Goal: Task Accomplishment & Management: Manage account settings

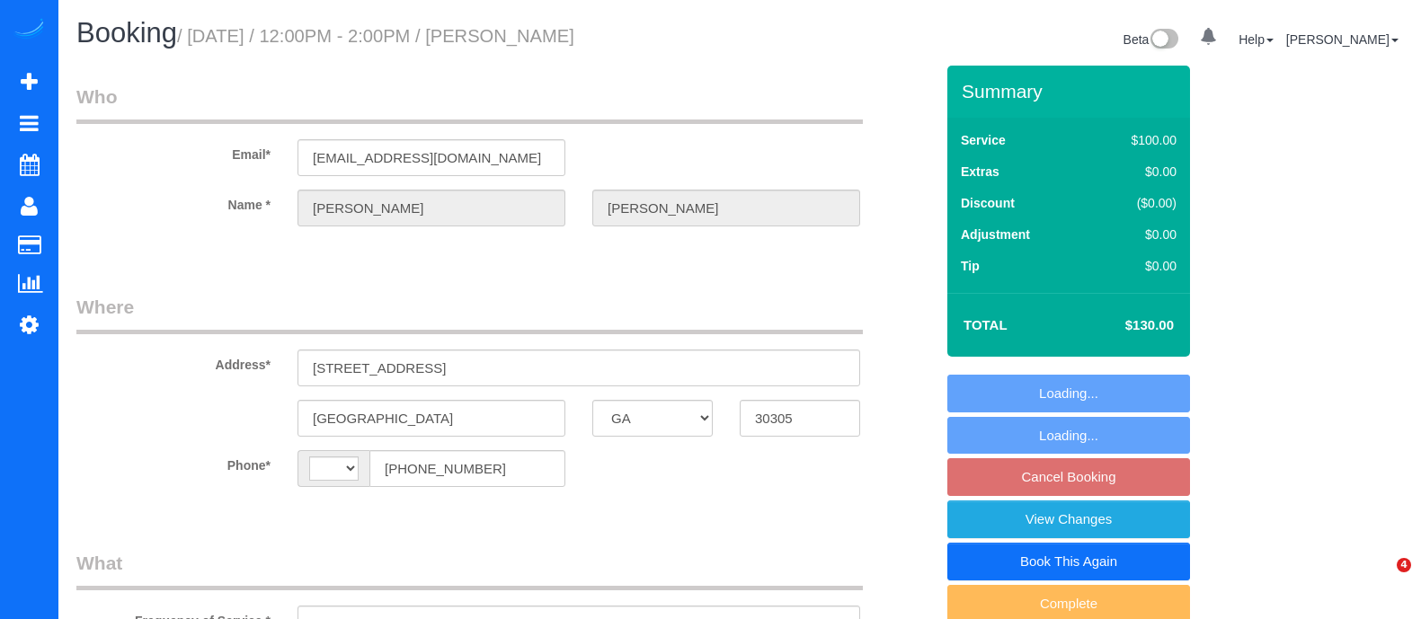
select select "GA"
select select "string:fspay-24c3a95f-a54a-4b8a-8de8-8fe74d4d689e"
select select "string:[GEOGRAPHIC_DATA]"
select select "object:644"
select select "spot1"
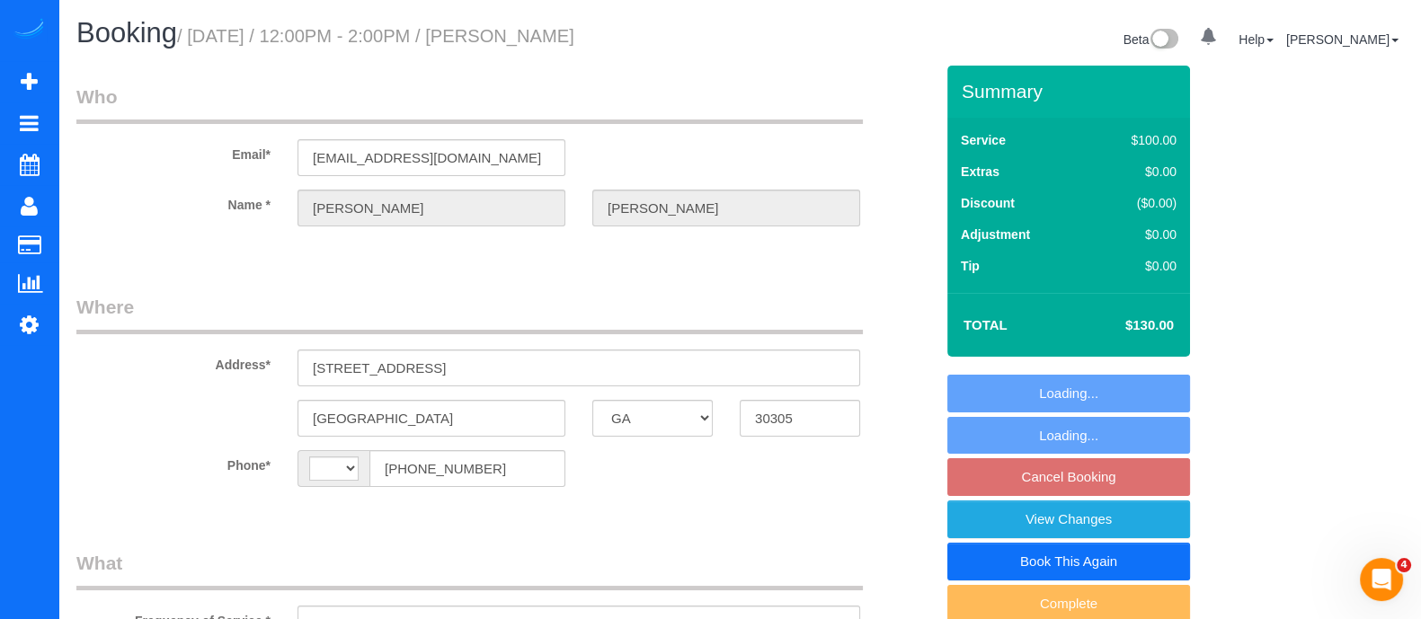
select select "number:3"
select select "number:6"
select select "object:762"
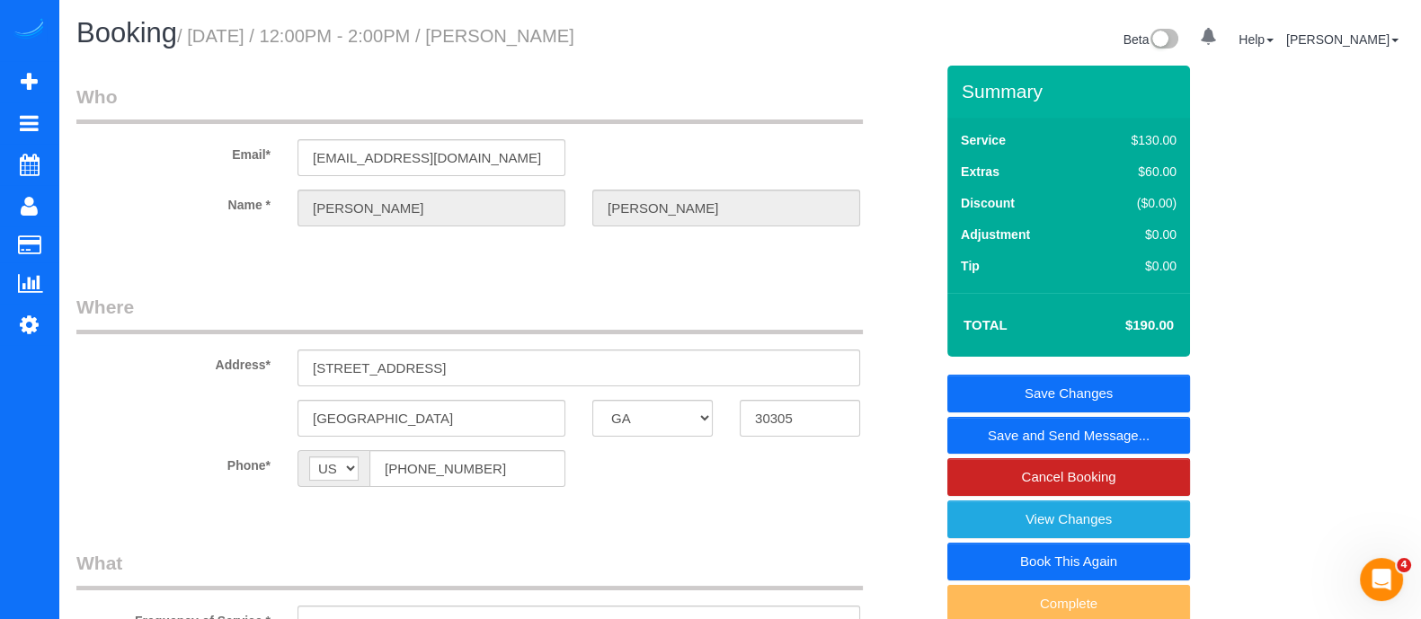
click at [1077, 393] on link "Save Changes" at bounding box center [1069, 394] width 243 height 38
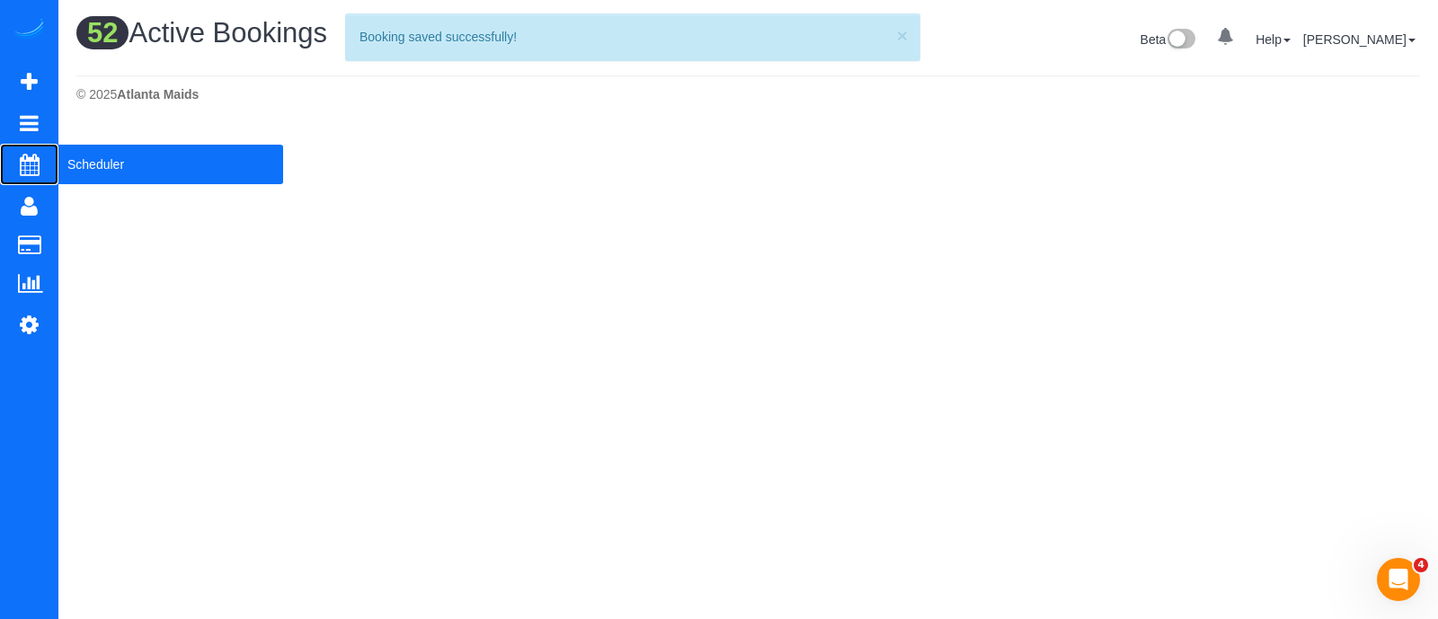
click at [130, 182] on span "Scheduler" at bounding box center [170, 164] width 225 height 41
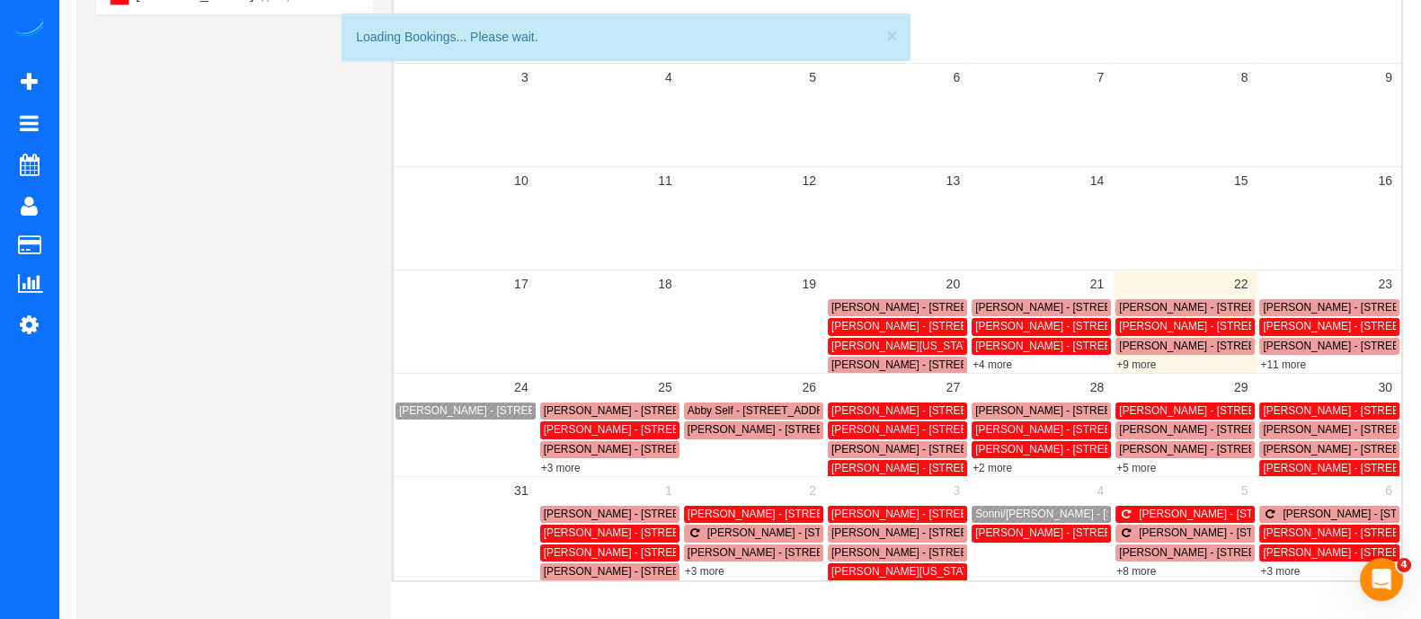
scroll to position [237, 0]
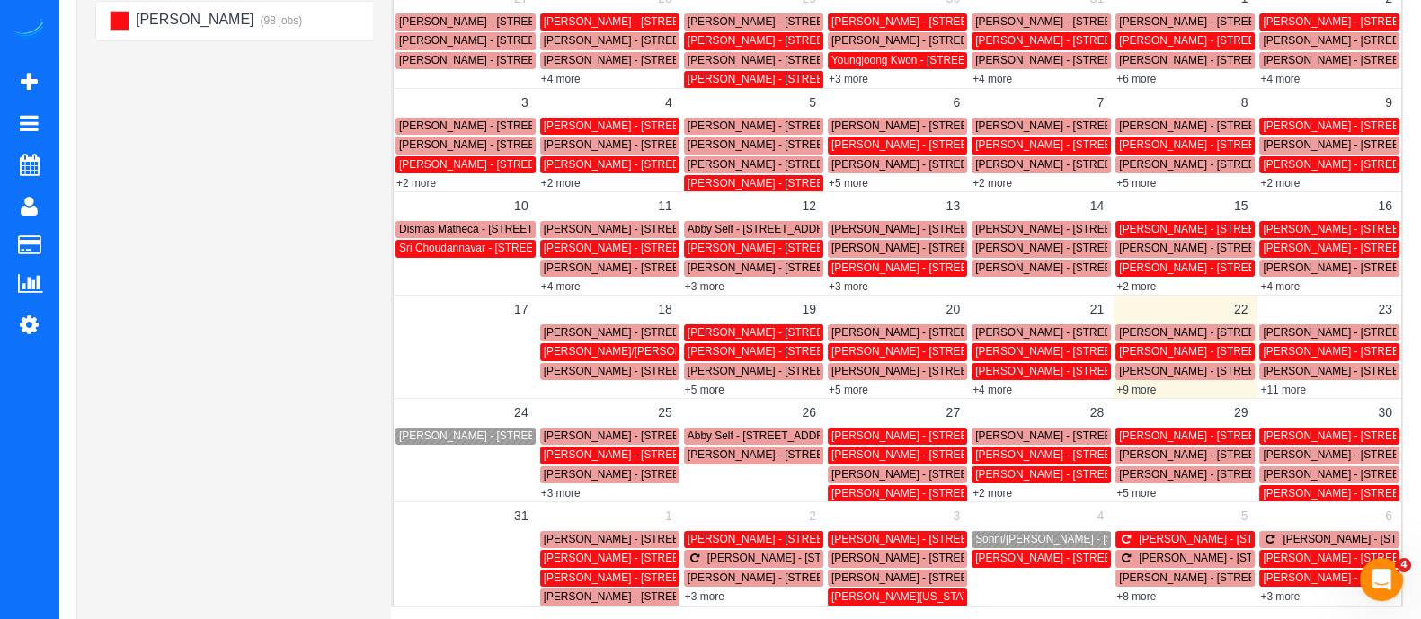
click at [1295, 387] on link "+11 more" at bounding box center [1283, 390] width 46 height 13
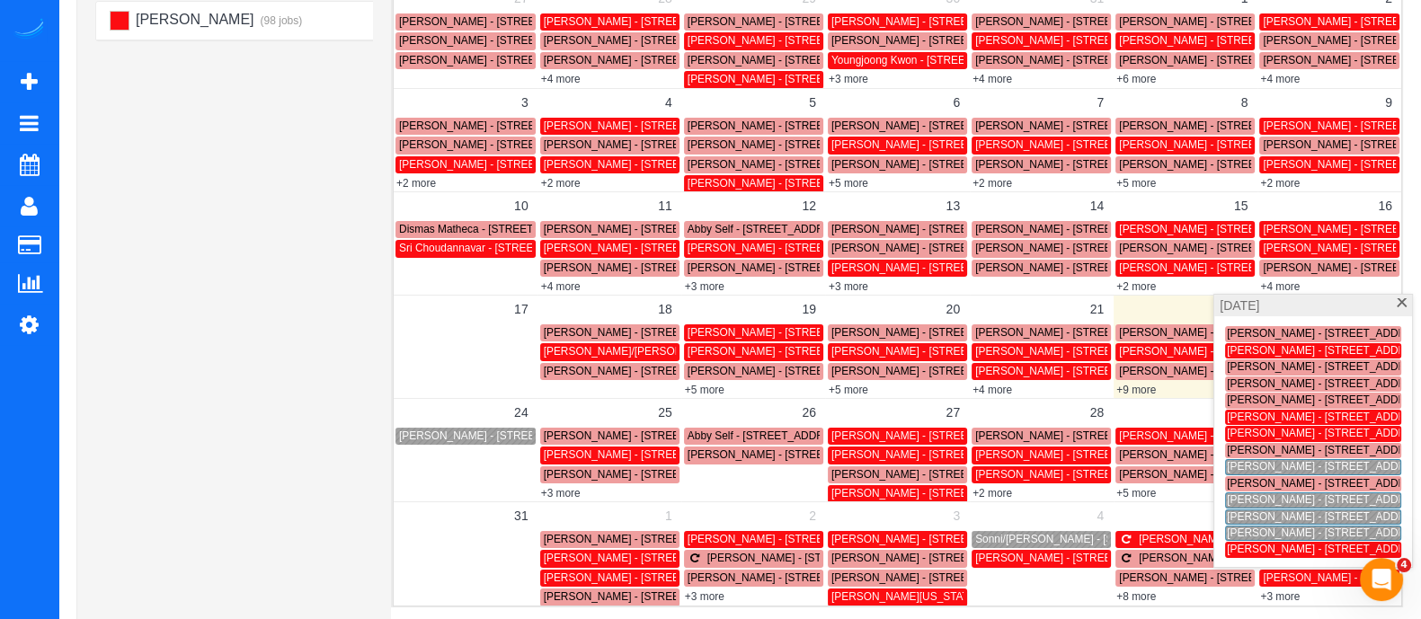
click at [1272, 462] on span "[PERSON_NAME] - [STREET_ADDRESS]" at bounding box center [1328, 466] width 203 height 13
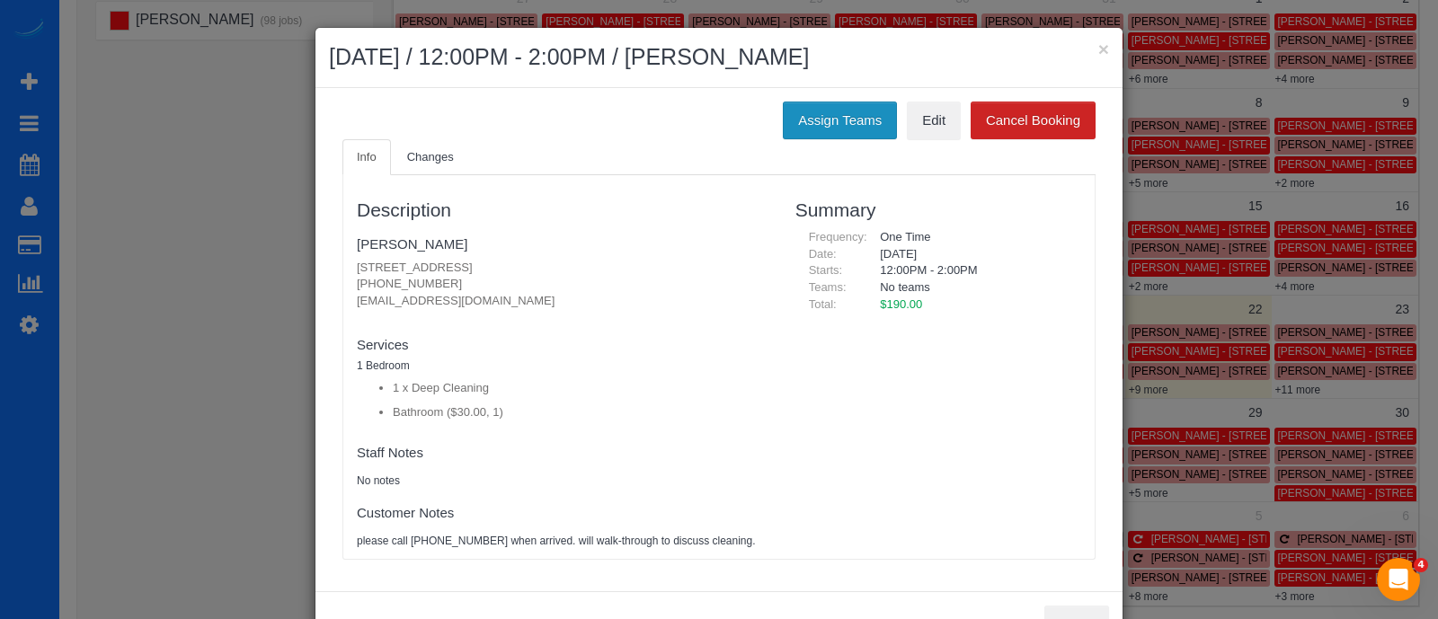
click at [827, 126] on button "Assign Teams" at bounding box center [840, 121] width 114 height 38
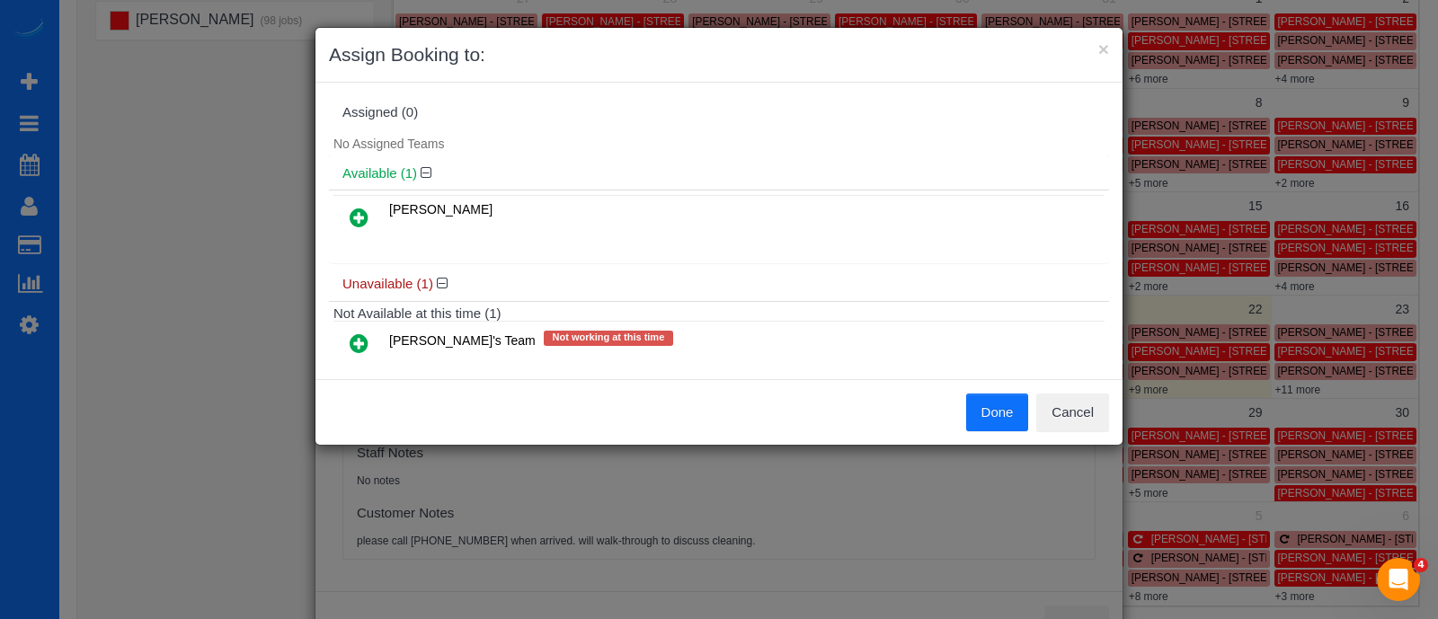
click at [356, 222] on icon at bounding box center [359, 218] width 19 height 22
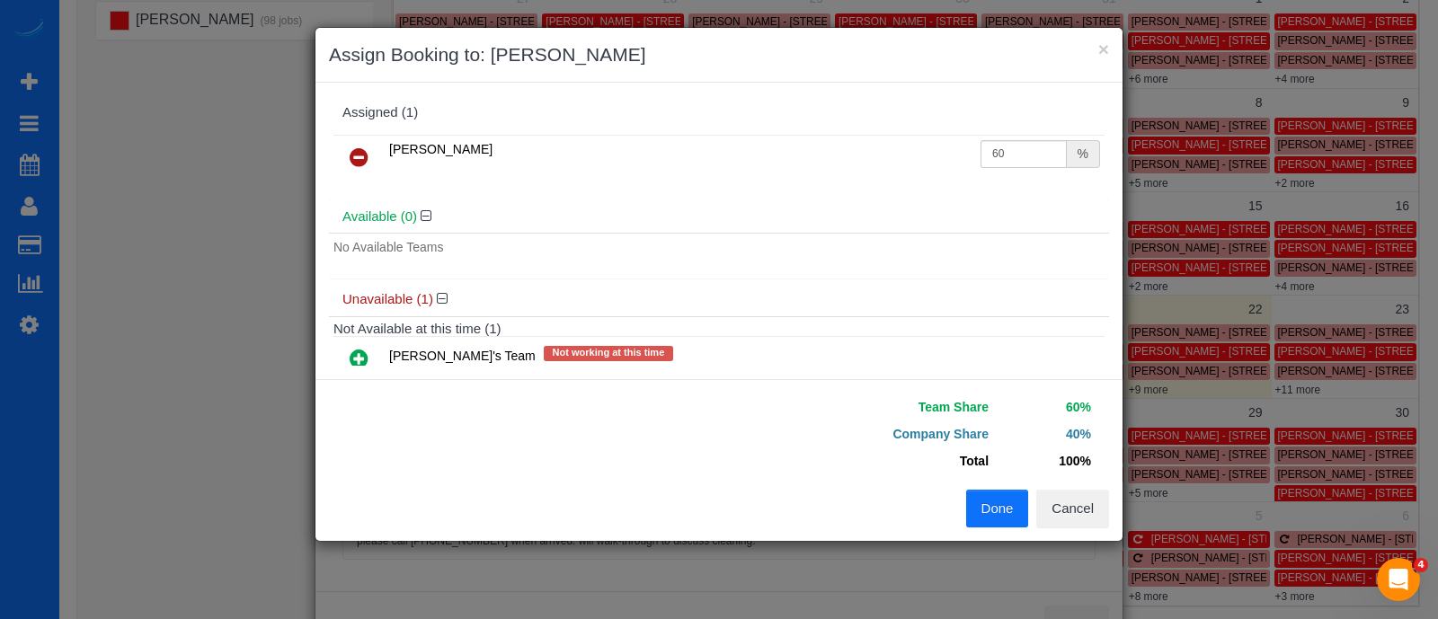
click at [1003, 512] on button "Done" at bounding box center [997, 509] width 63 height 38
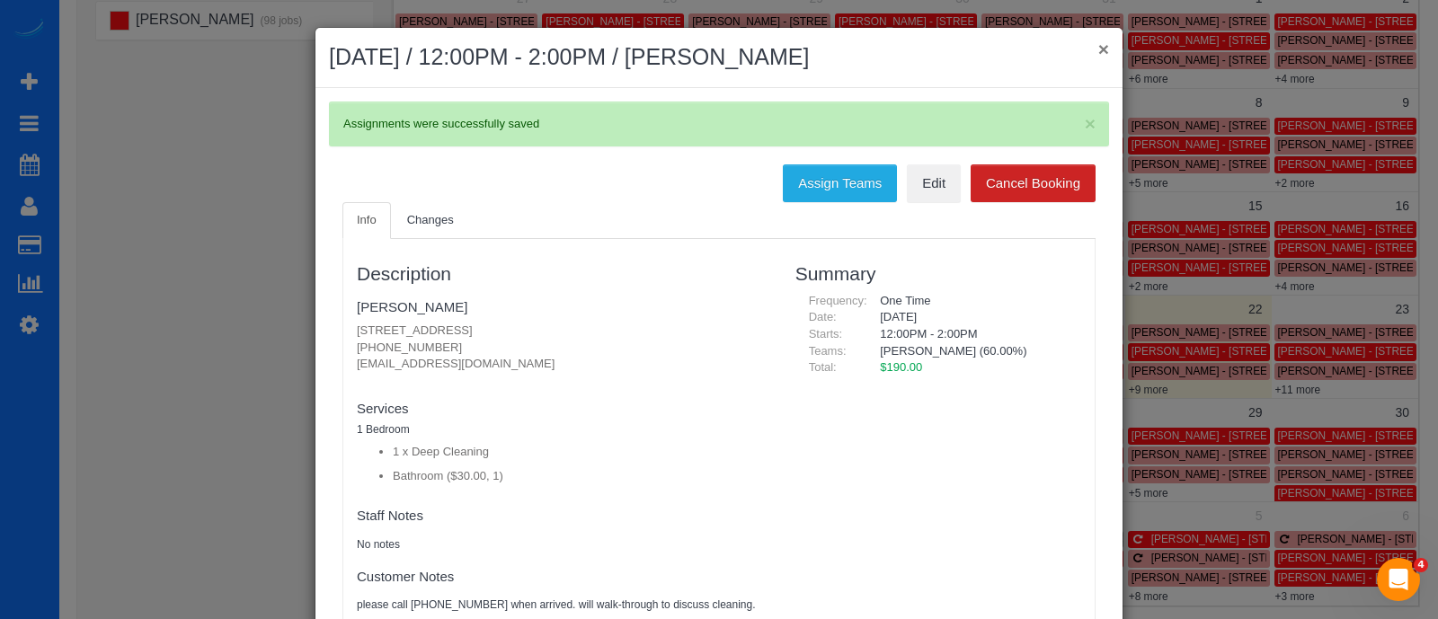
click at [1099, 49] on button "×" at bounding box center [1104, 49] width 11 height 19
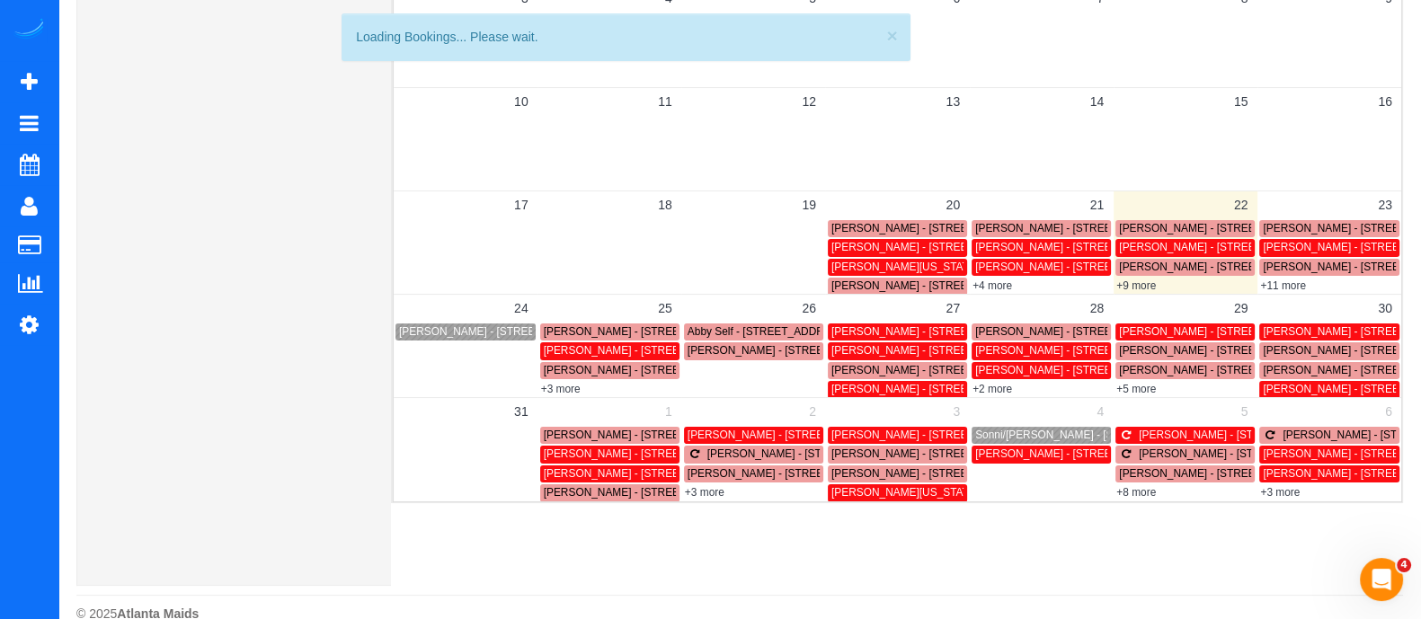
scroll to position [341, 0]
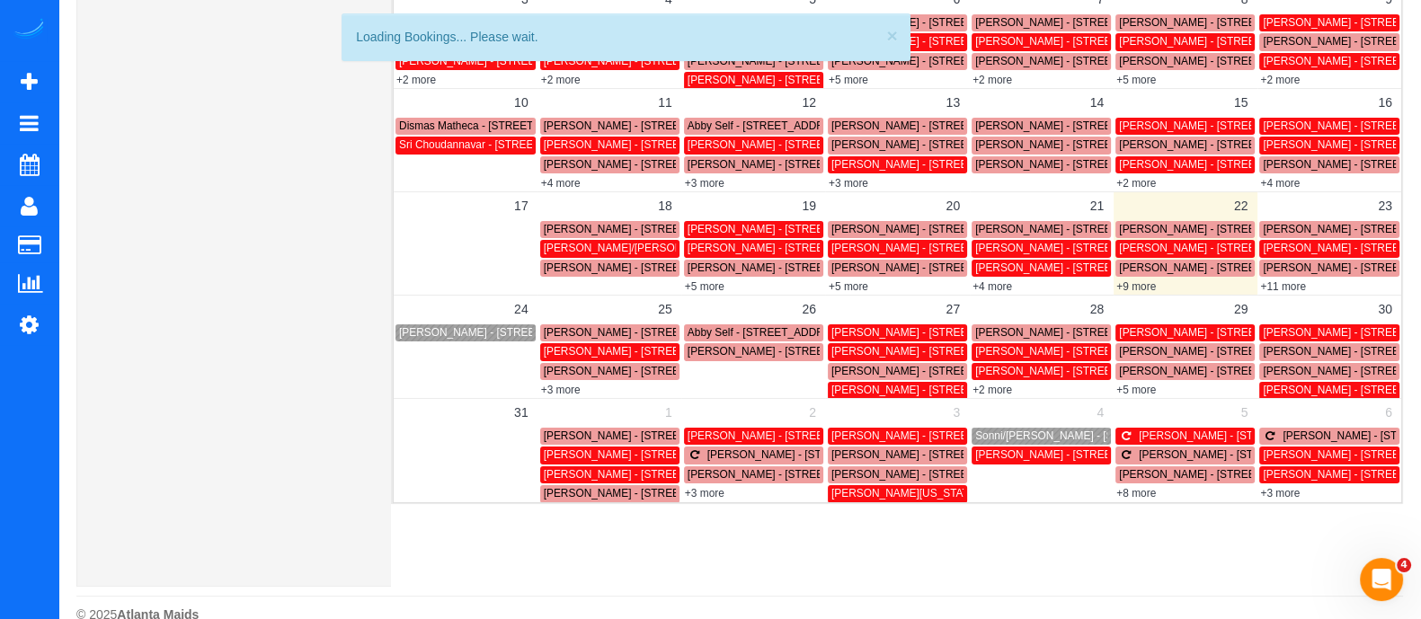
click at [1279, 297] on td "30" at bounding box center [1330, 309] width 144 height 28
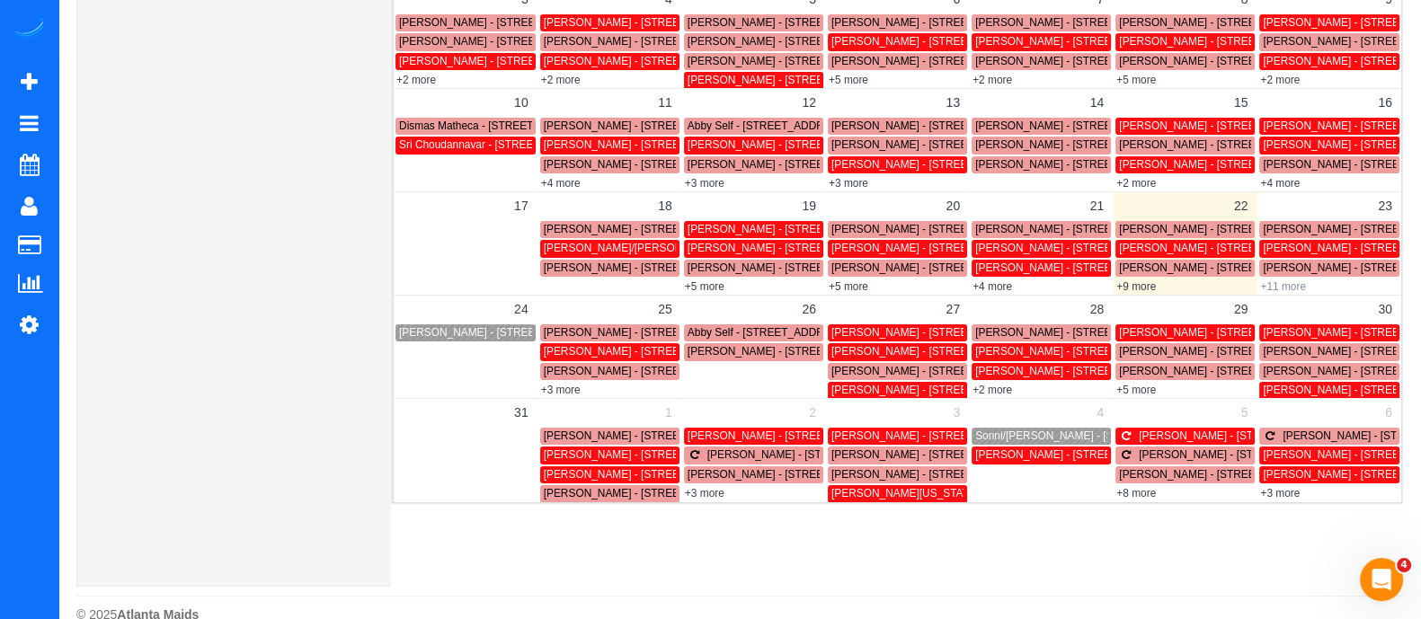
click at [1280, 289] on link "+11 more" at bounding box center [1283, 286] width 46 height 13
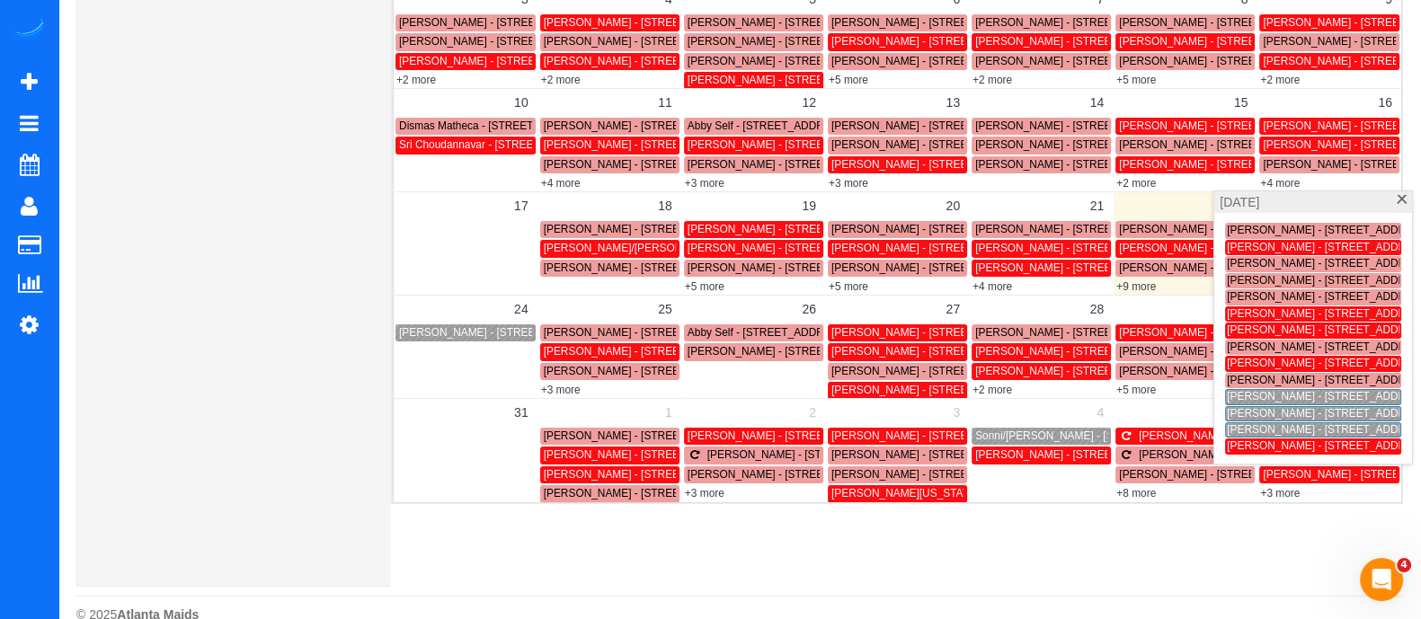
click at [1250, 396] on span "[PERSON_NAME] - [STREET_ADDRESS]" at bounding box center [1328, 396] width 203 height 13
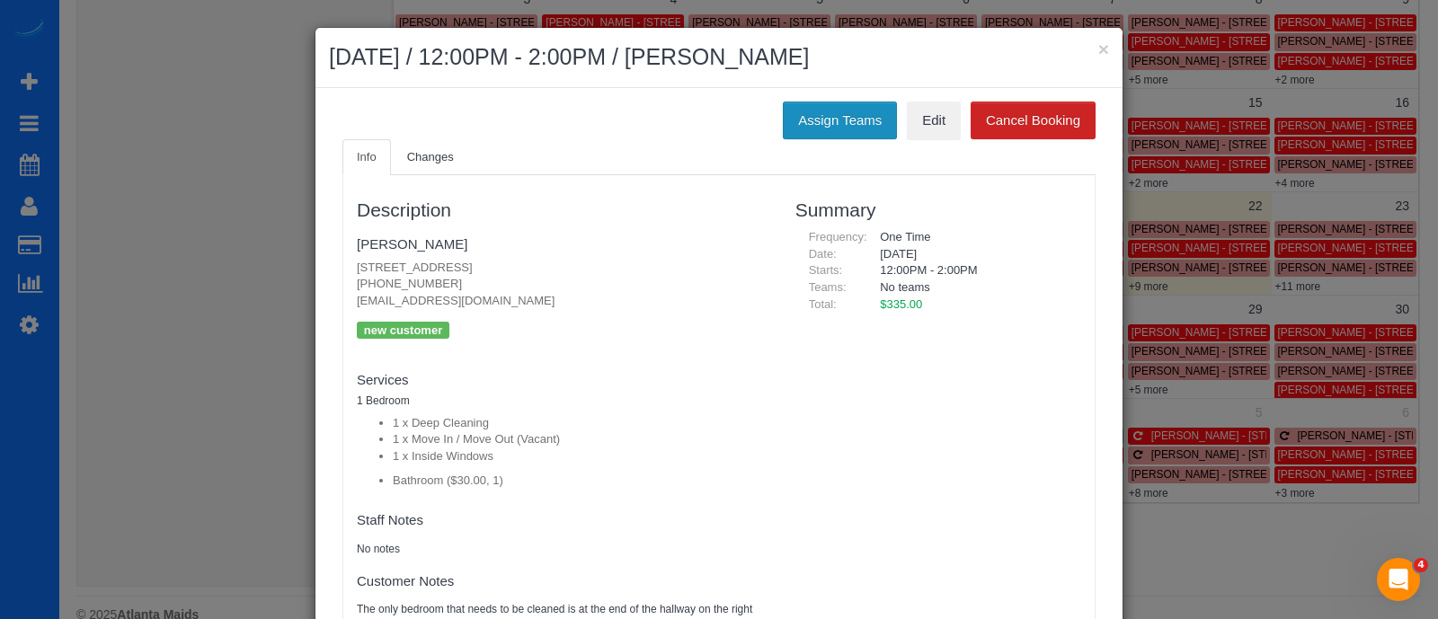
click at [834, 128] on button "Assign Teams" at bounding box center [840, 121] width 114 height 38
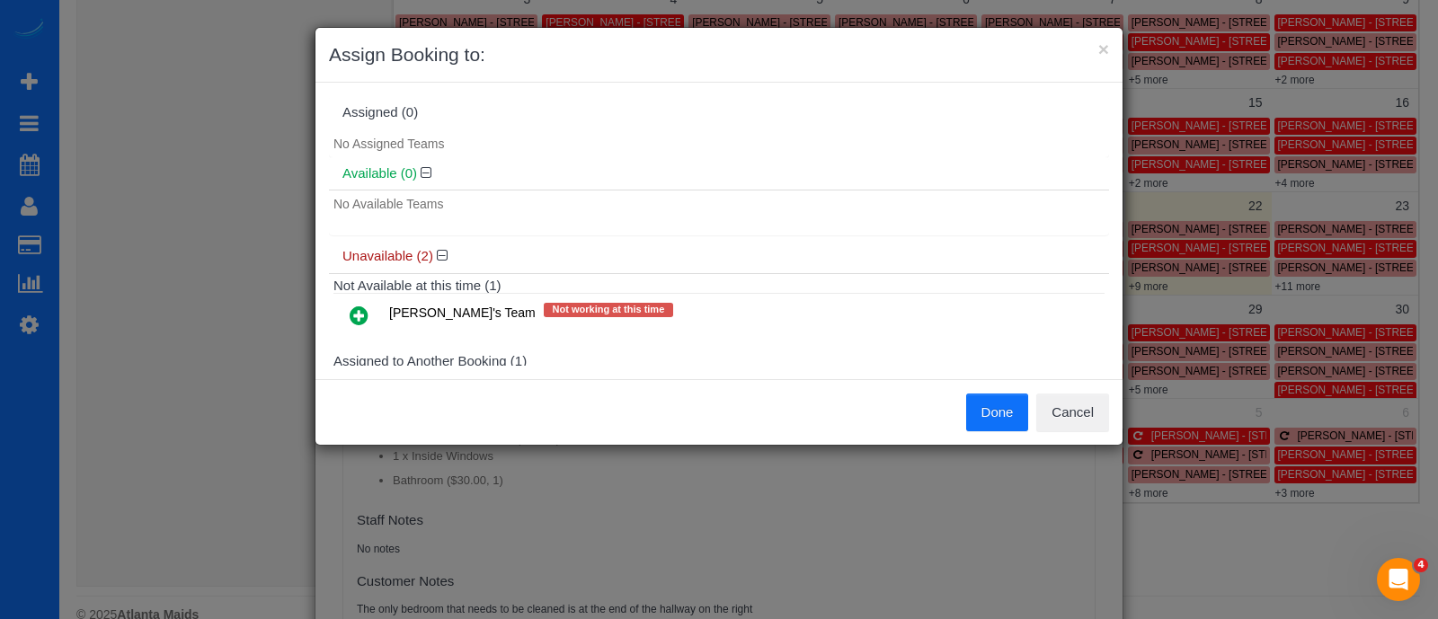
click at [355, 315] on icon at bounding box center [359, 316] width 19 height 22
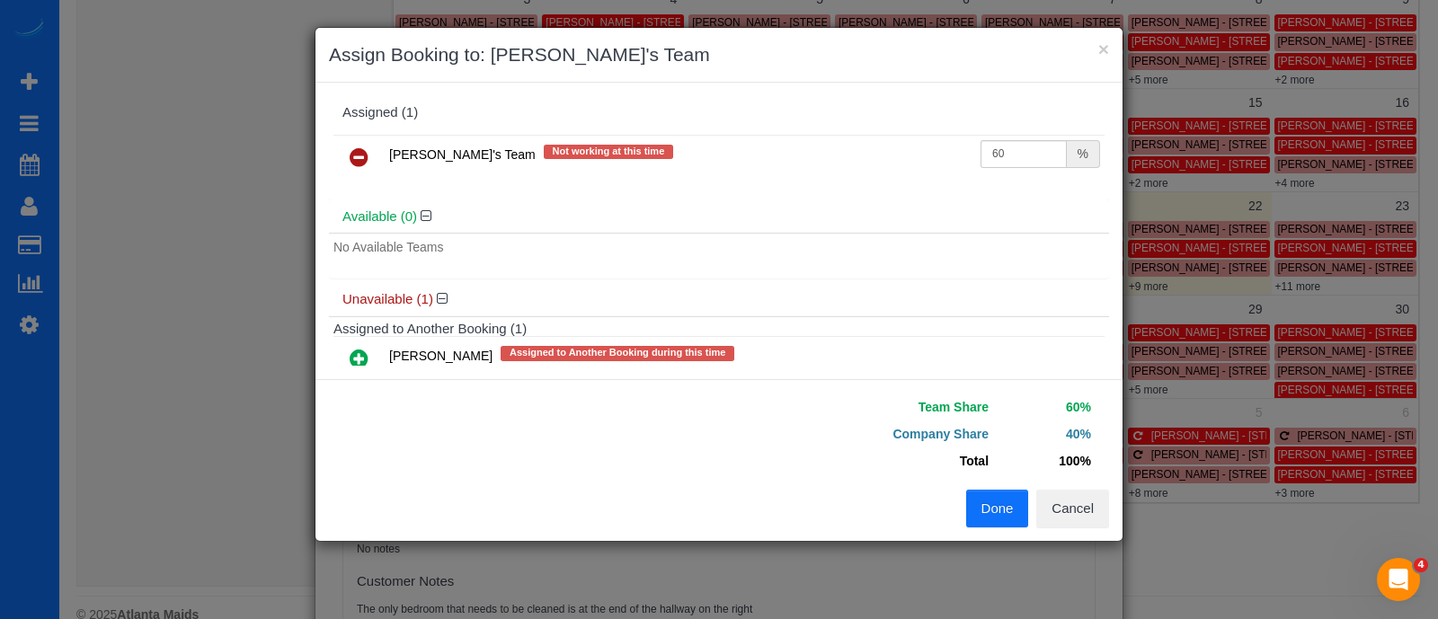
click at [996, 510] on button "Done" at bounding box center [997, 509] width 63 height 38
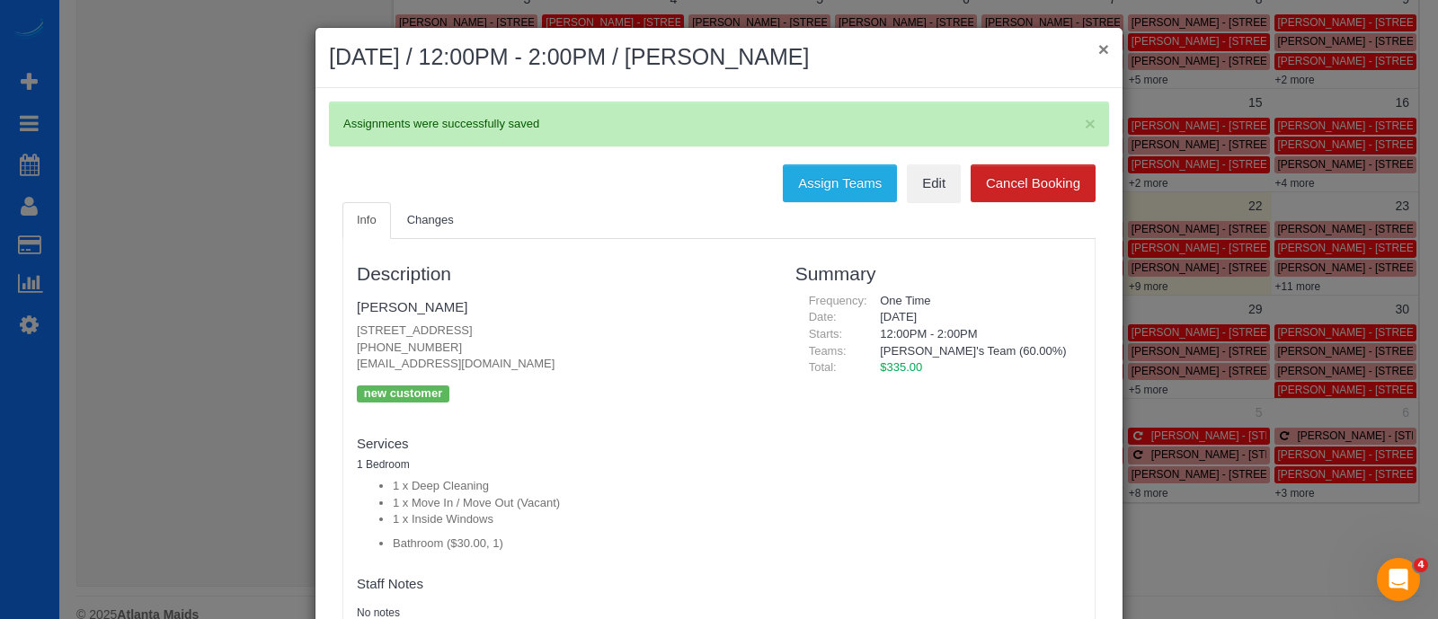
click at [1099, 43] on button "×" at bounding box center [1104, 49] width 11 height 19
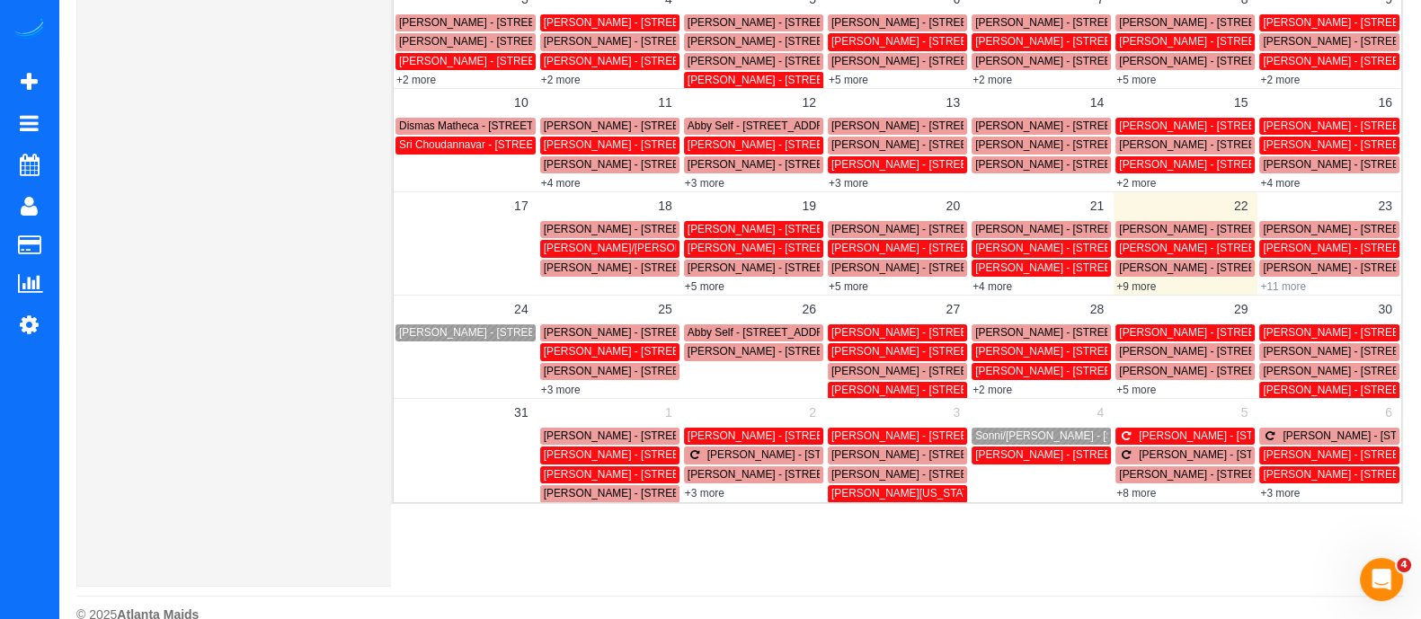
click at [1285, 283] on link "+11 more" at bounding box center [1283, 286] width 46 height 13
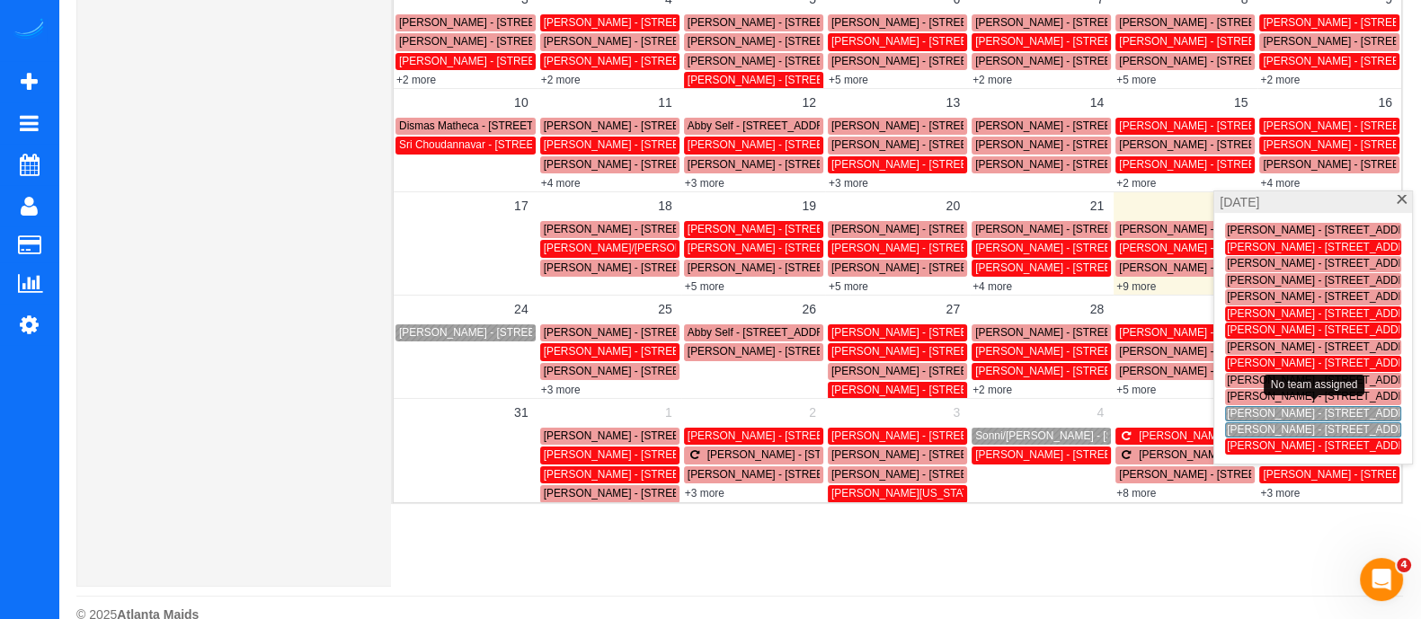
click at [1250, 414] on span "[PERSON_NAME] - [STREET_ADDRESS]" at bounding box center [1328, 413] width 203 height 13
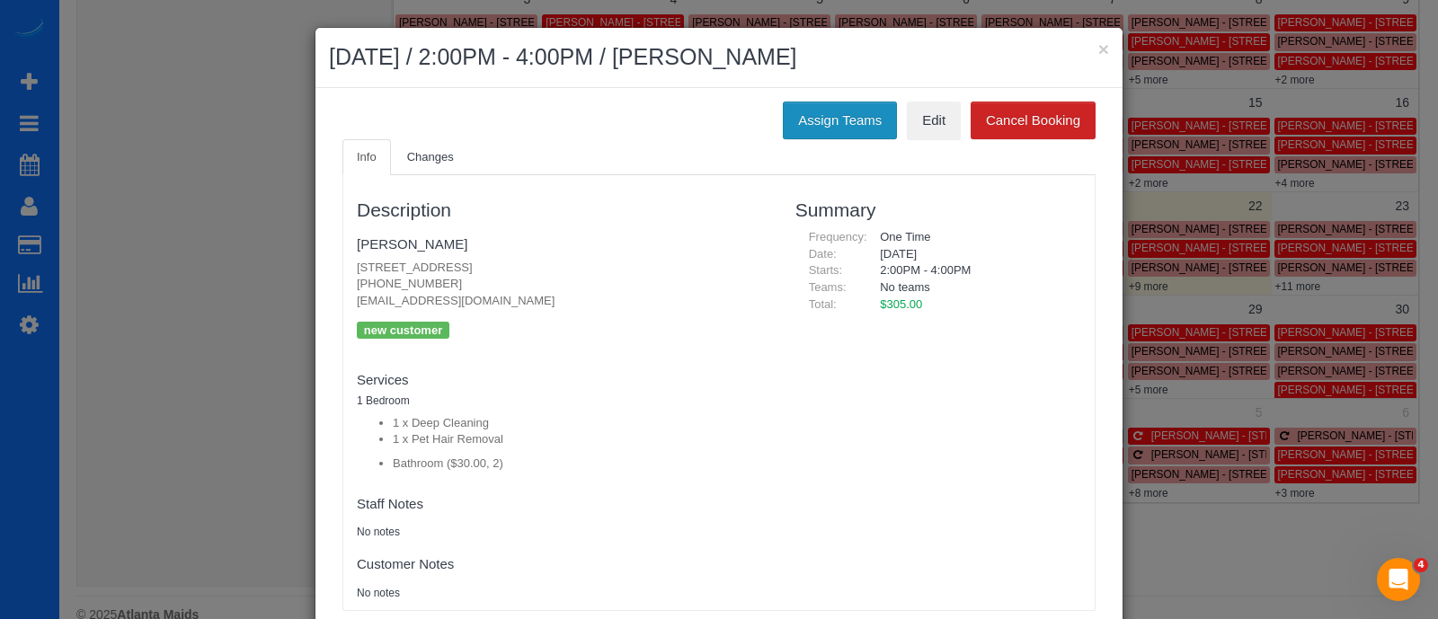
click at [836, 114] on button "Assign Teams" at bounding box center [840, 121] width 114 height 38
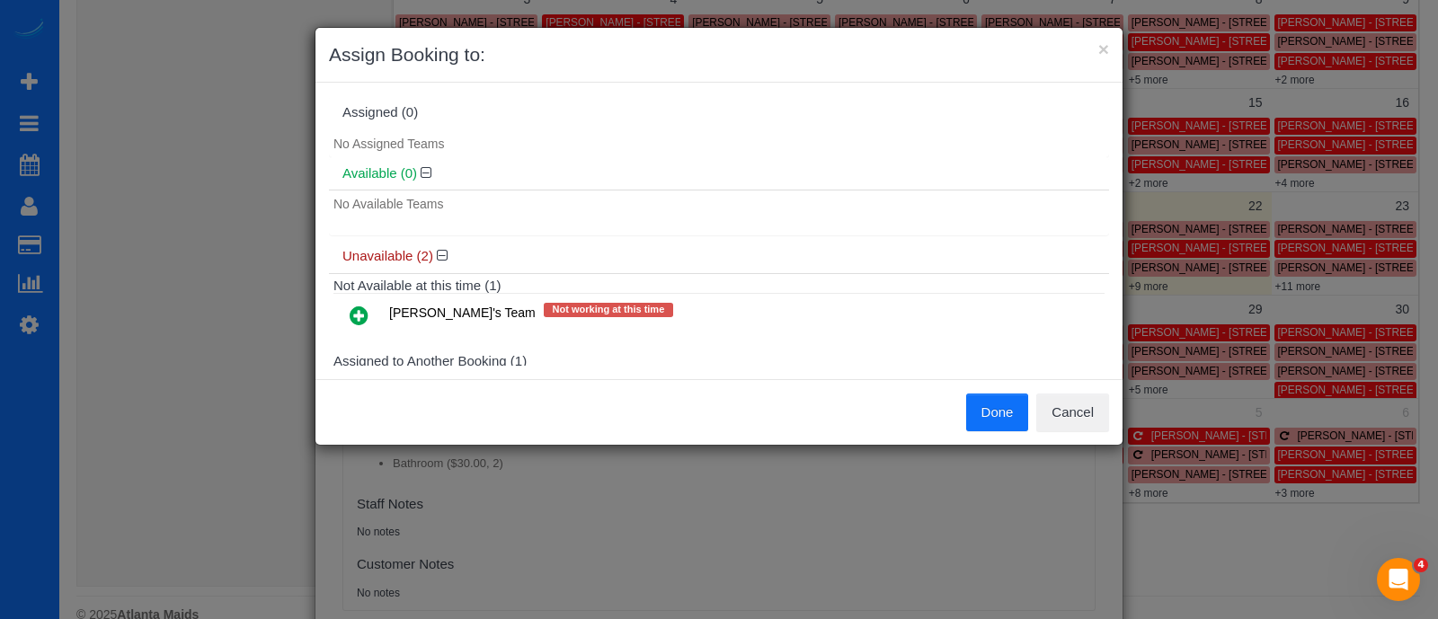
click at [366, 308] on icon at bounding box center [359, 316] width 19 height 22
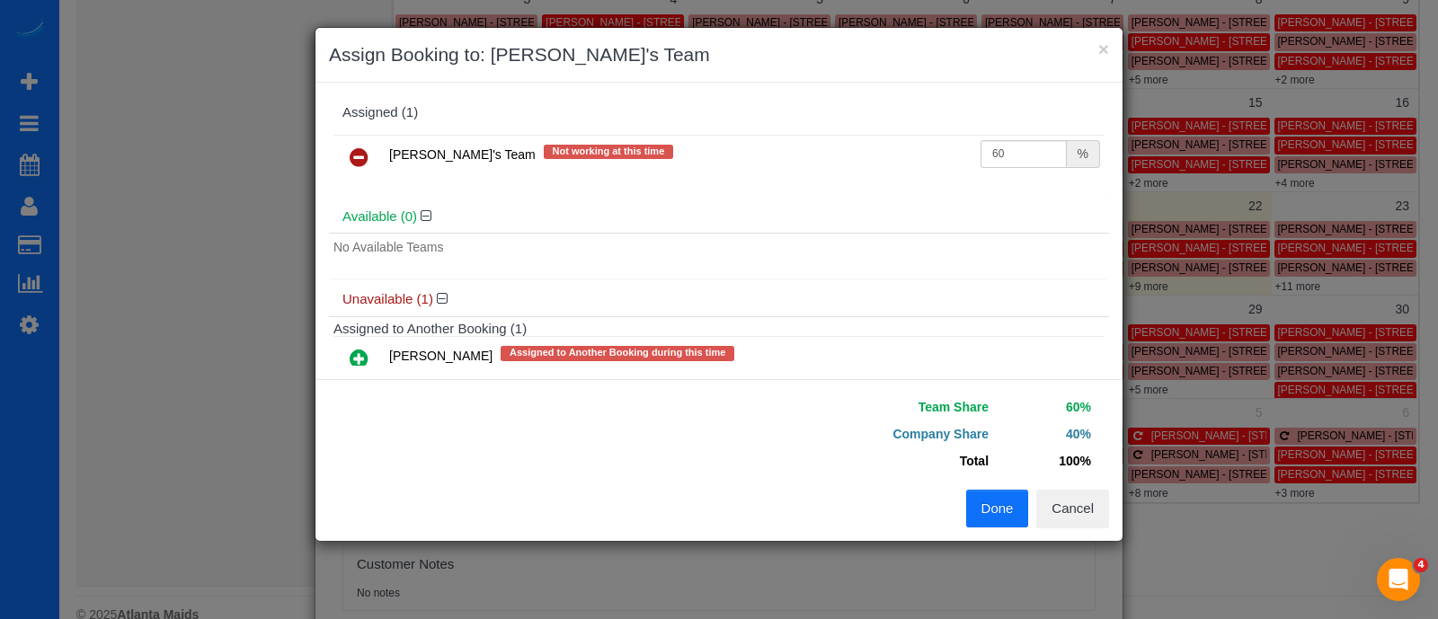
click at [984, 498] on button "Done" at bounding box center [997, 509] width 63 height 38
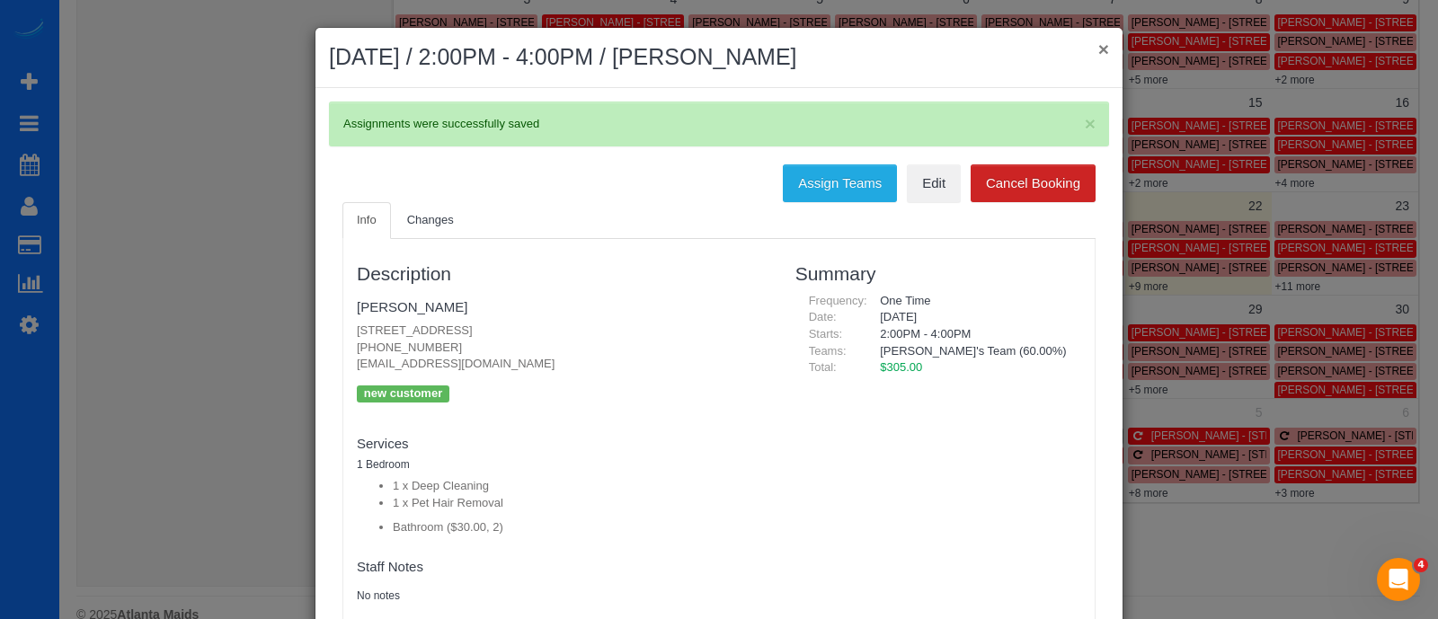
click at [1099, 53] on button "×" at bounding box center [1104, 49] width 11 height 19
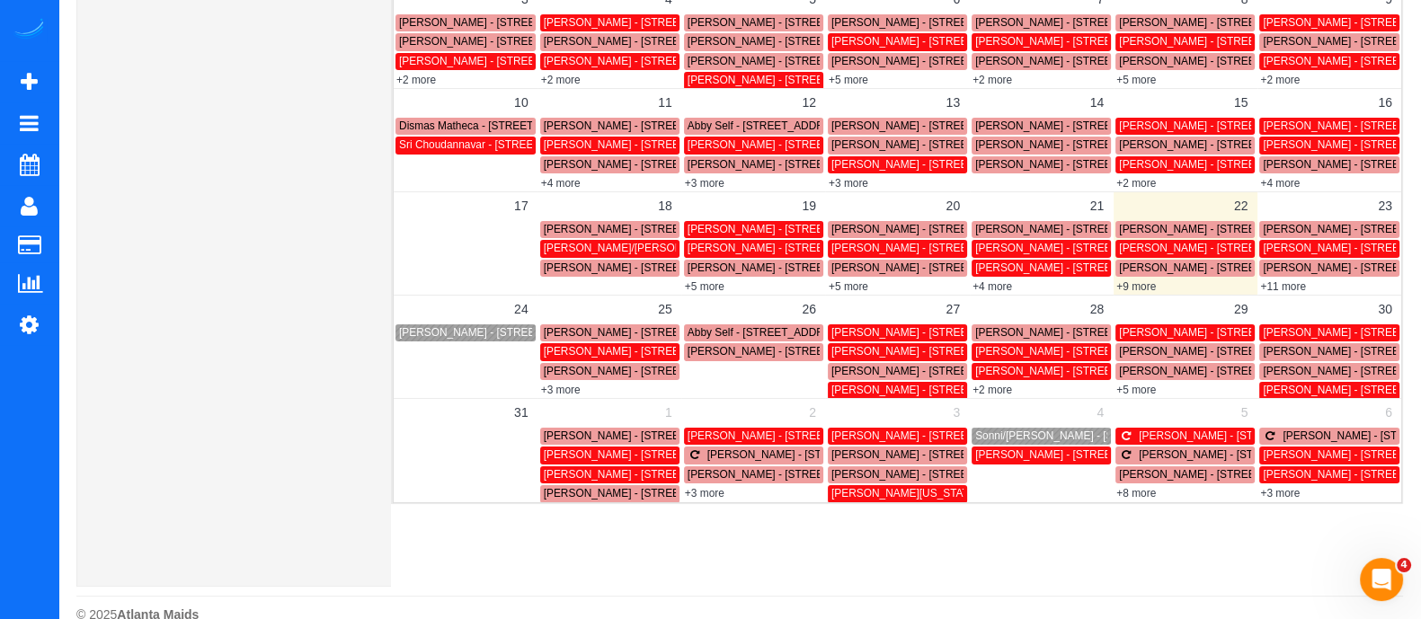
click at [1281, 282] on link "+11 more" at bounding box center [1283, 286] width 46 height 13
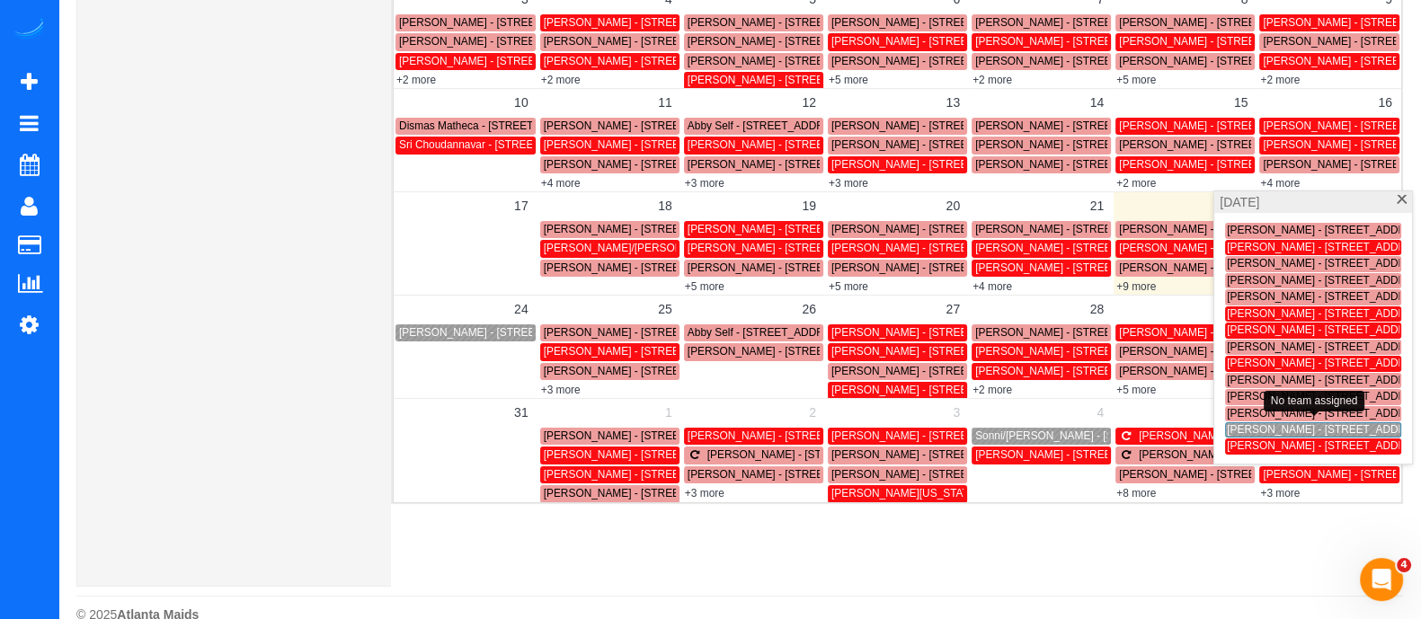
click at [1262, 428] on span "[PERSON_NAME] - [STREET_ADDRESS]" at bounding box center [1328, 429] width 203 height 13
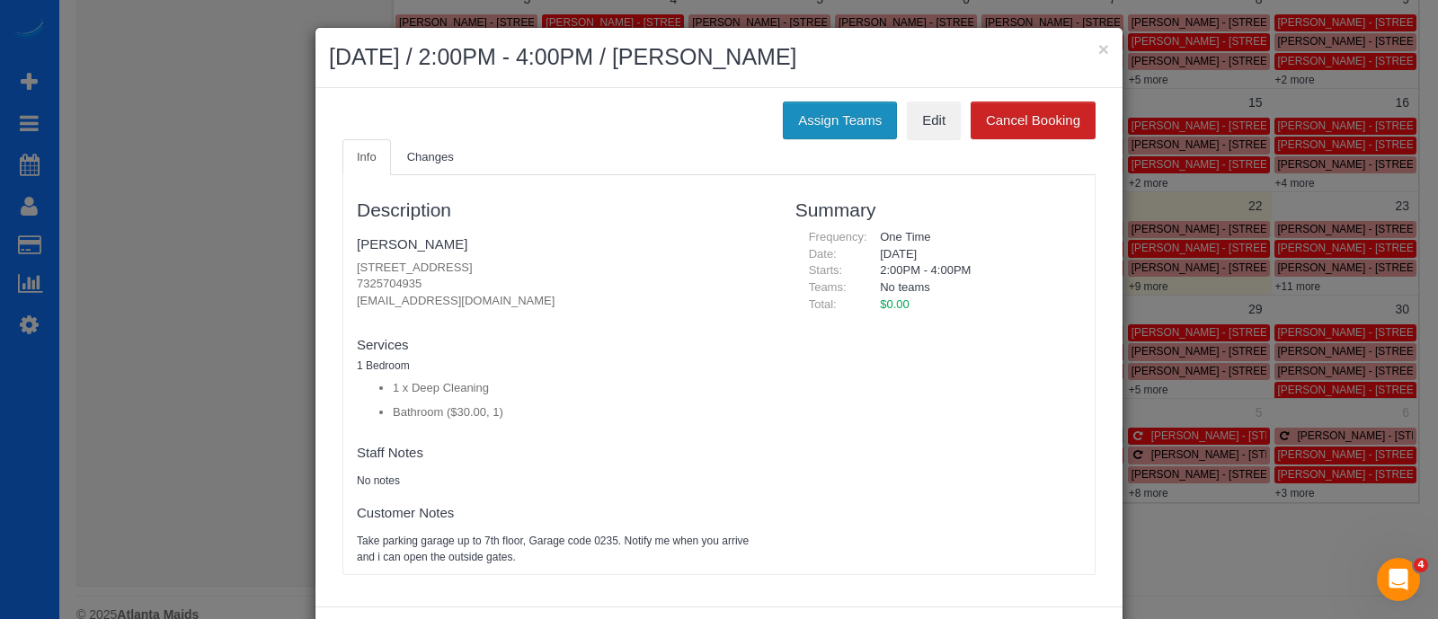
click at [853, 118] on button "Assign Teams" at bounding box center [840, 121] width 114 height 38
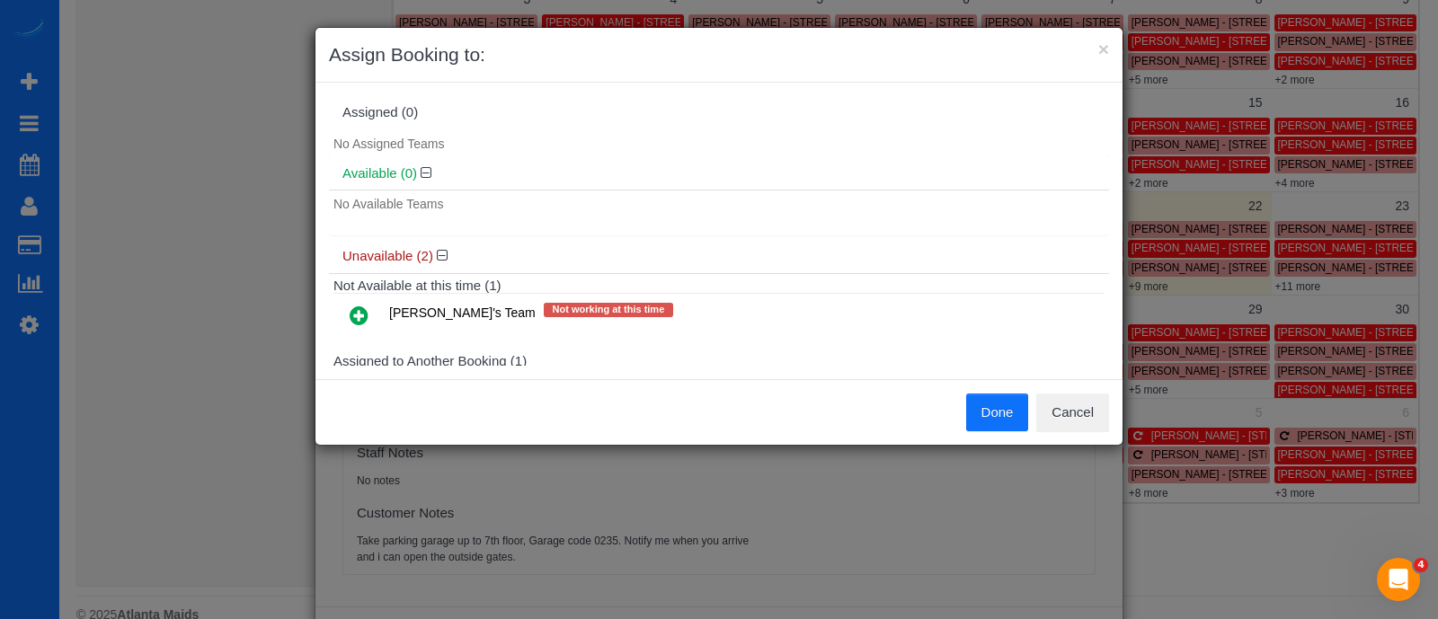
click at [356, 307] on icon at bounding box center [359, 316] width 19 height 22
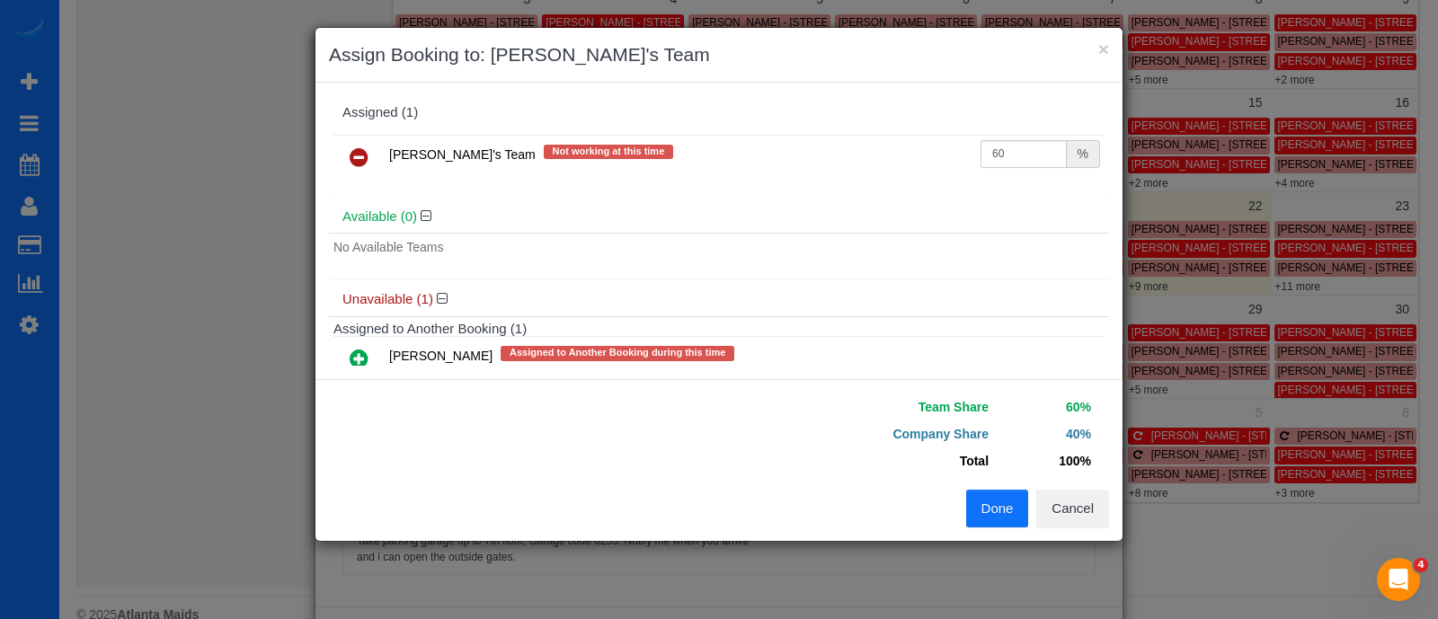
click at [1002, 497] on button "Done" at bounding box center [997, 509] width 63 height 38
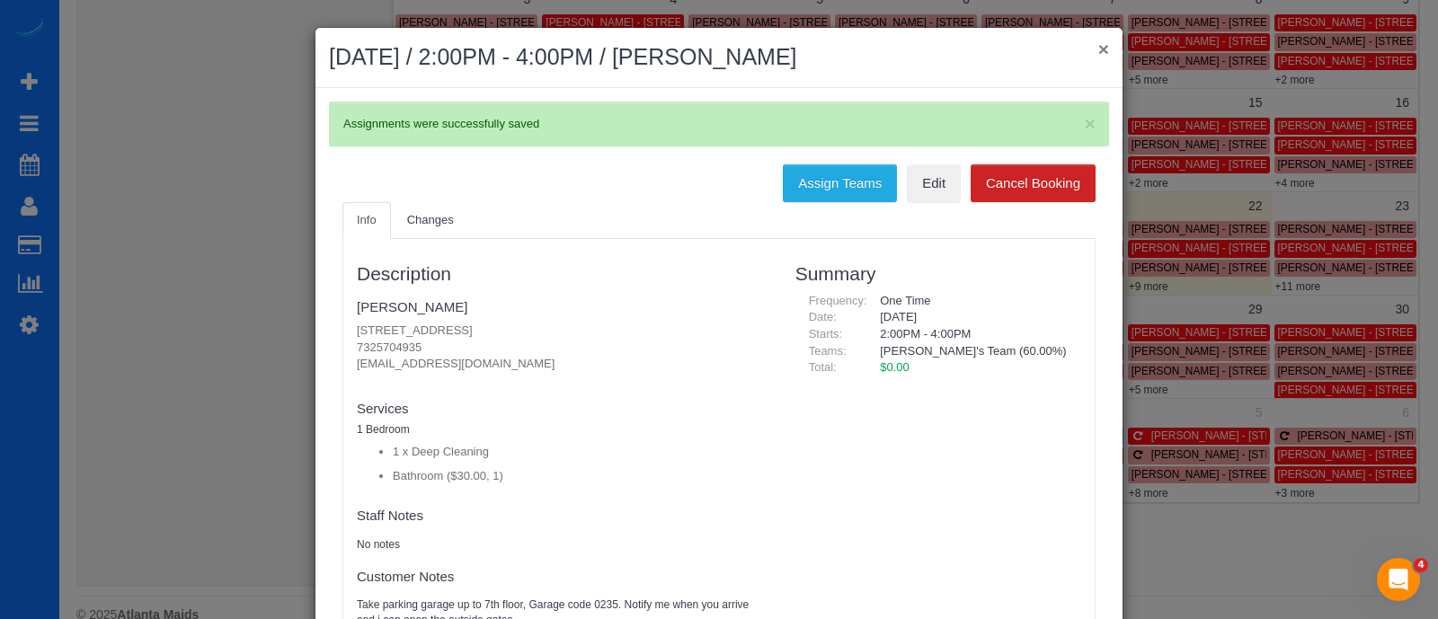
click at [1099, 48] on button "×" at bounding box center [1104, 49] width 11 height 19
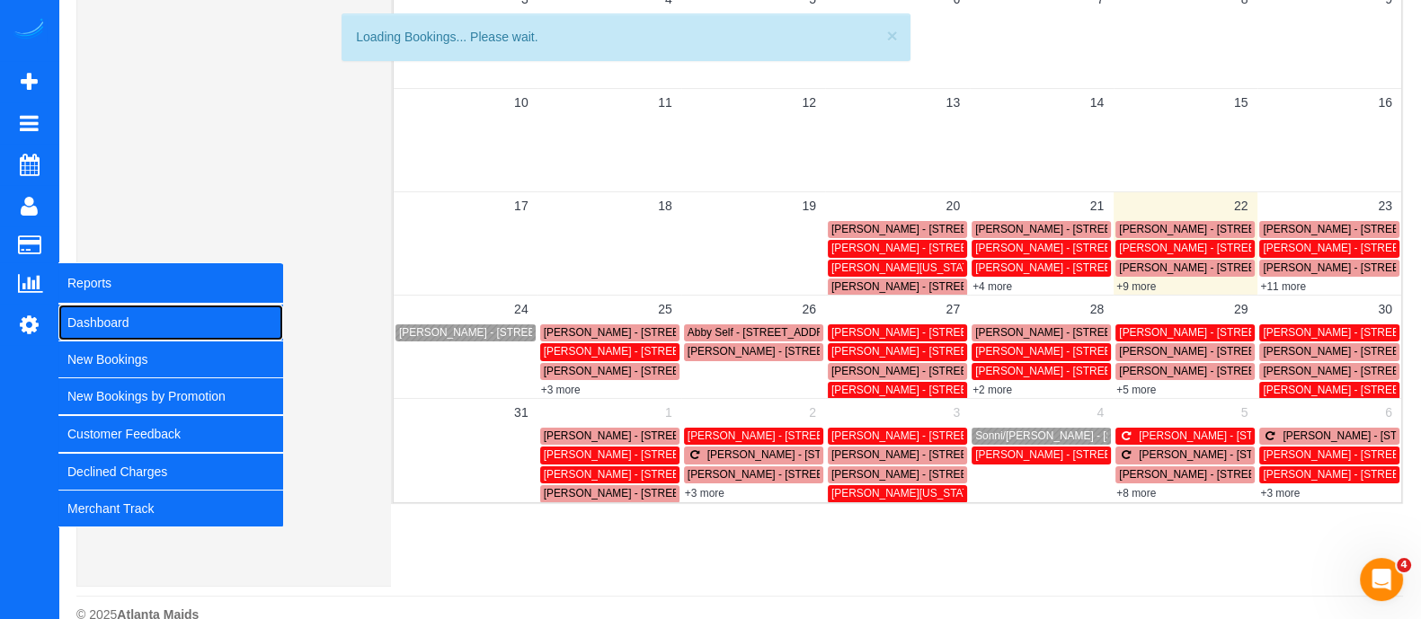
click at [121, 312] on link "Dashboard" at bounding box center [170, 323] width 225 height 36
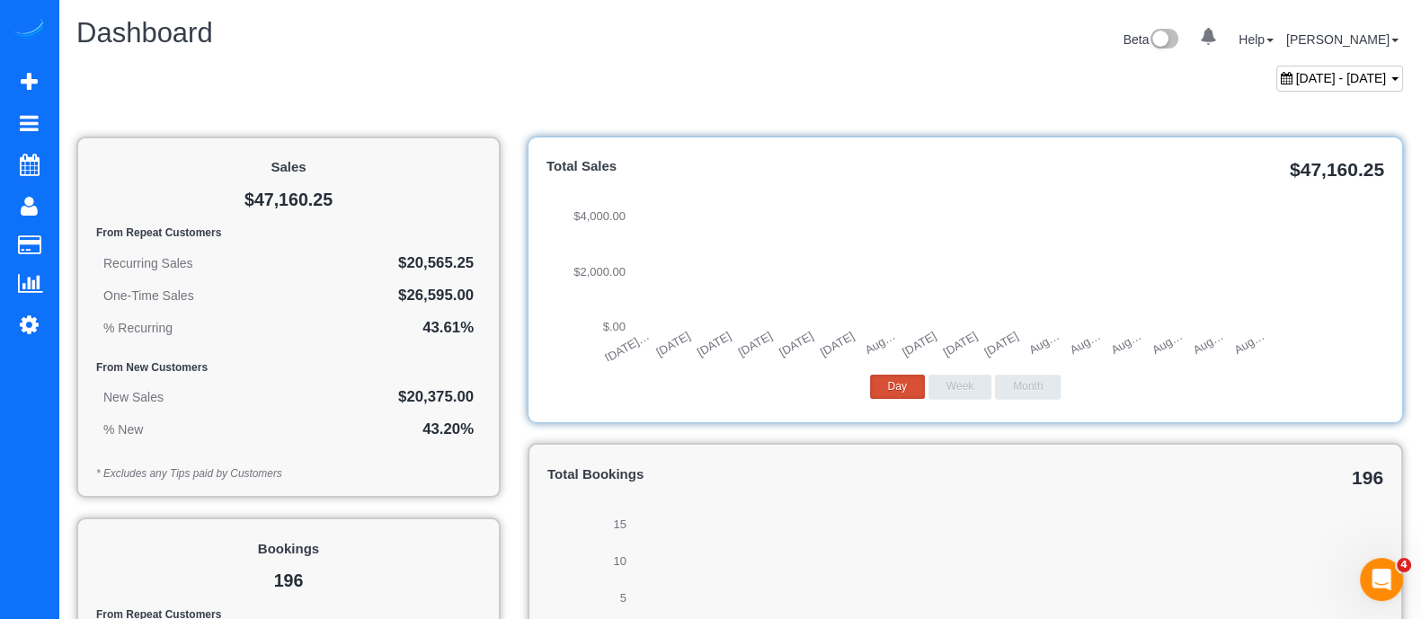
click at [1310, 67] on div "[DATE] - [DATE]" at bounding box center [1340, 79] width 127 height 26
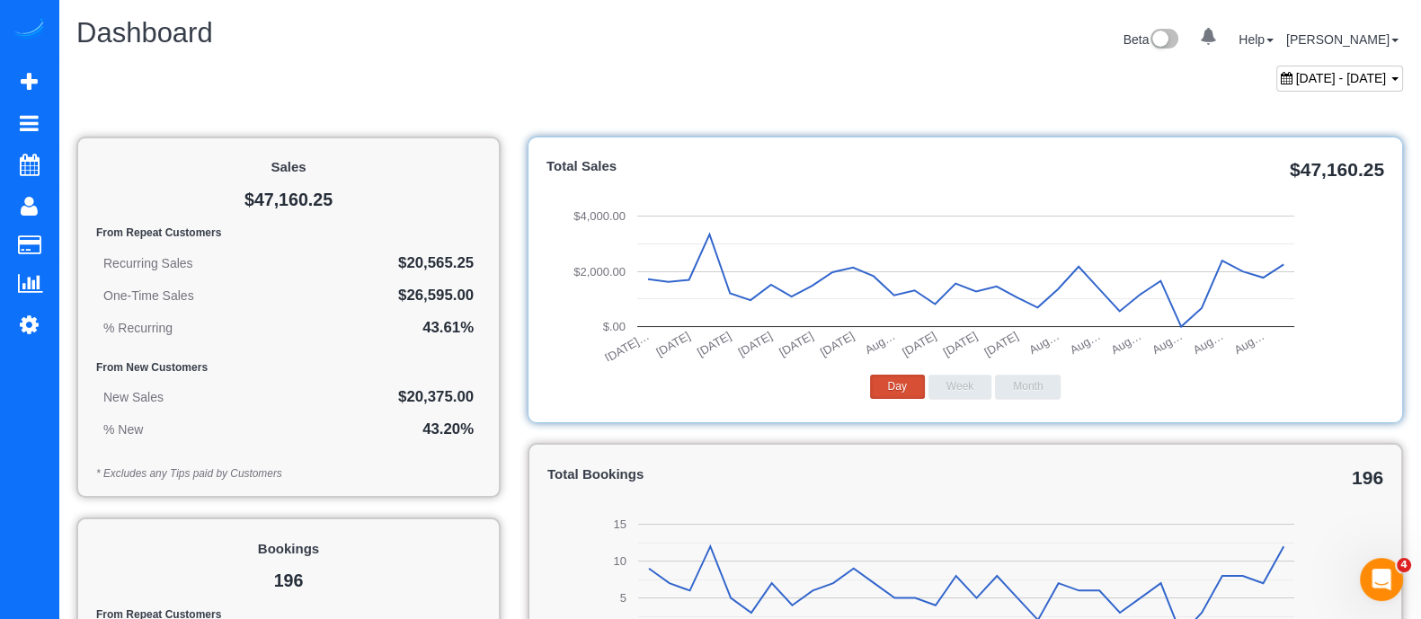
type input "**********"
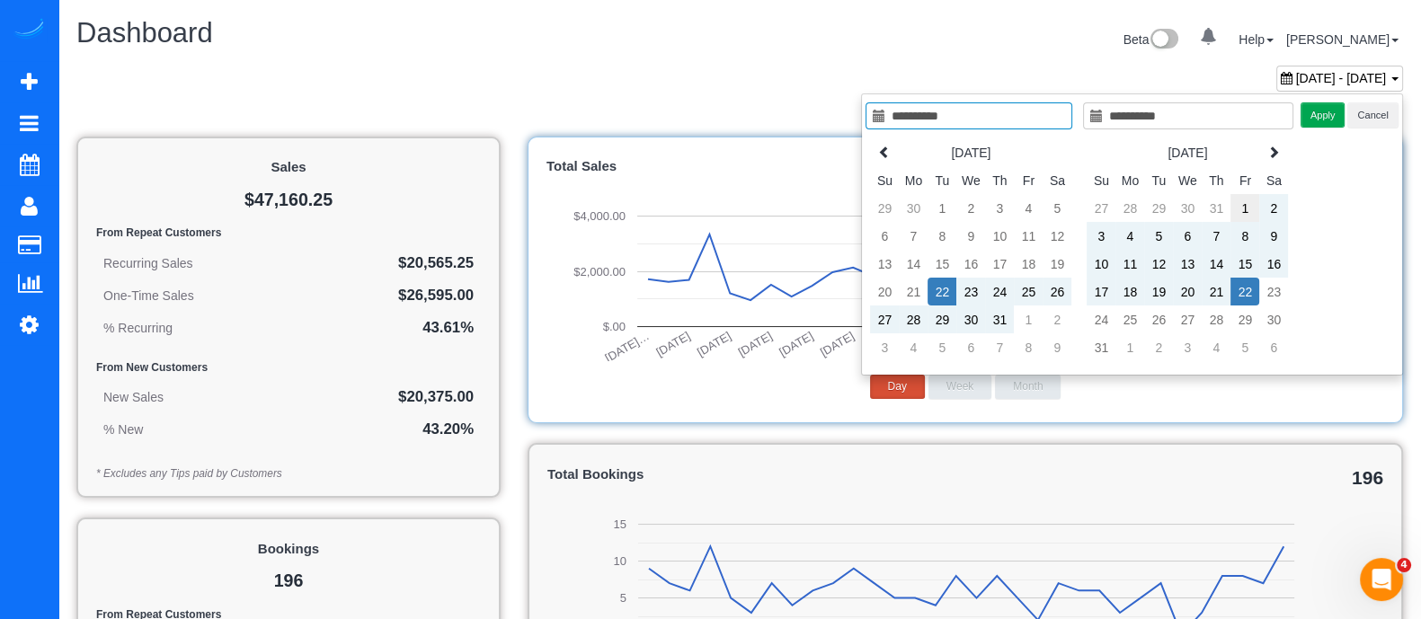
type input "**********"
click at [1251, 200] on td "1" at bounding box center [1245, 208] width 29 height 28
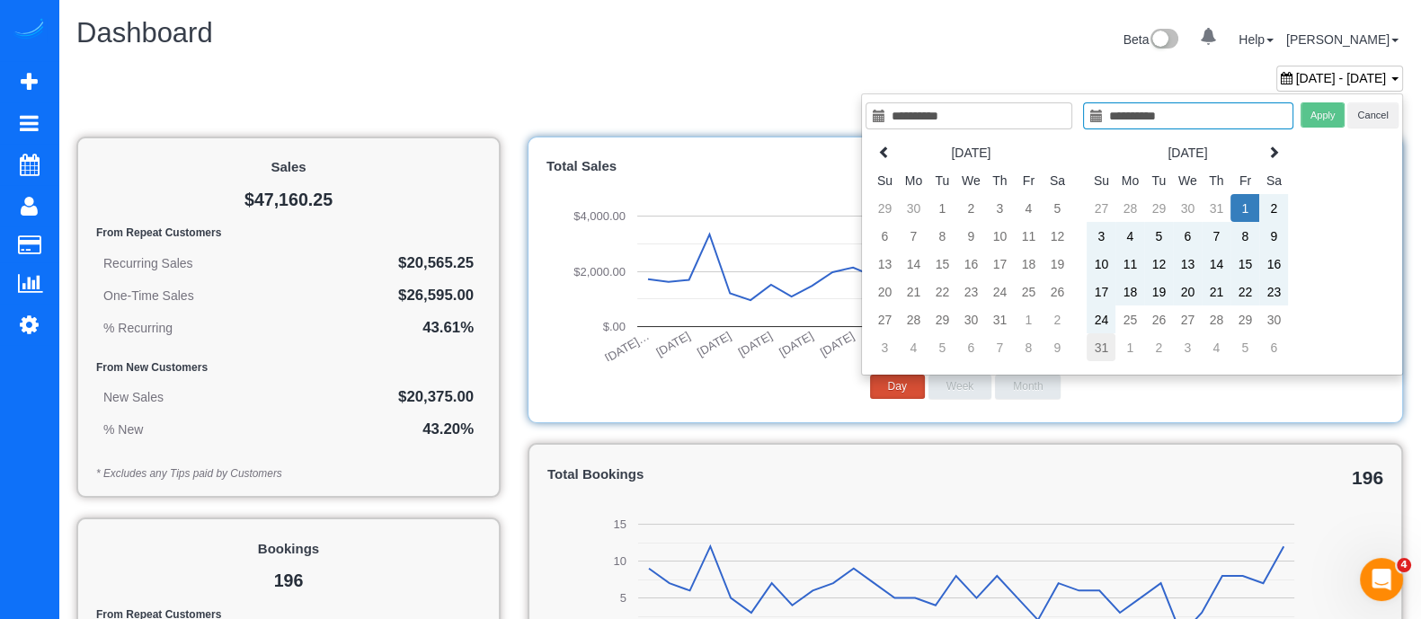
type input "**********"
click at [1098, 343] on td "31" at bounding box center [1101, 348] width 29 height 28
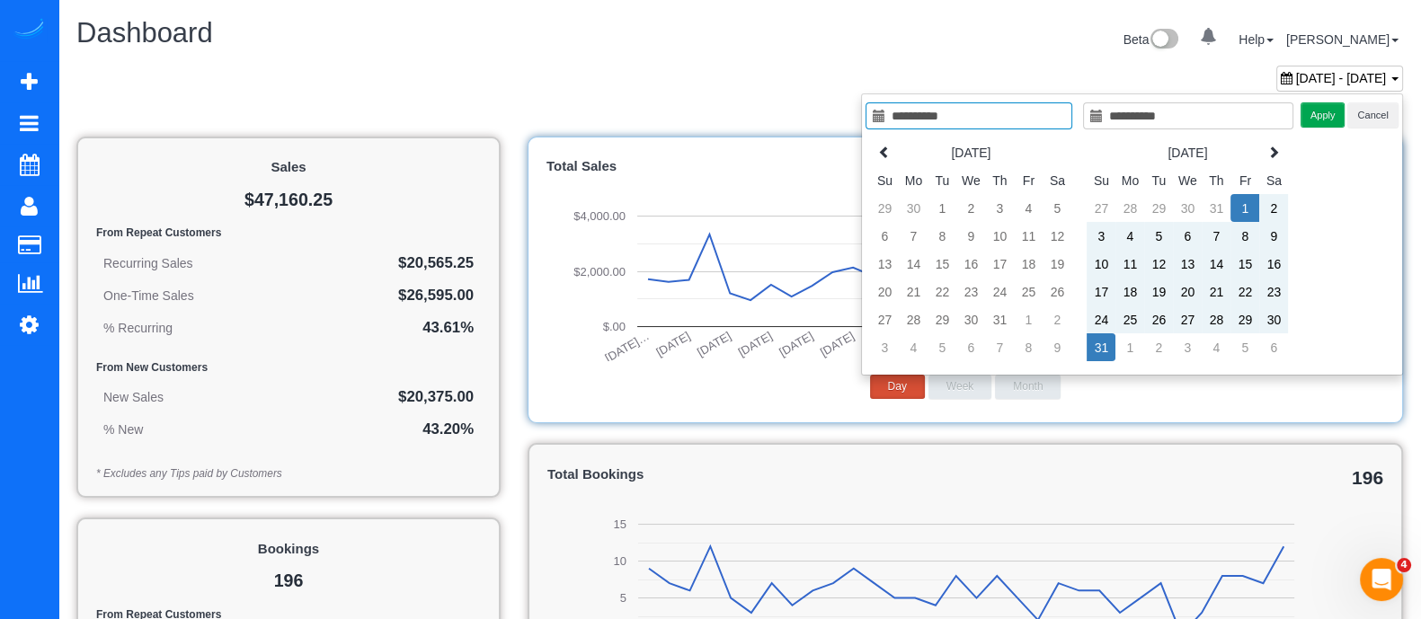
type input "**********"
click at [1323, 114] on button "Apply" at bounding box center [1323, 115] width 45 height 26
